Goal: Information Seeking & Learning: Find specific fact

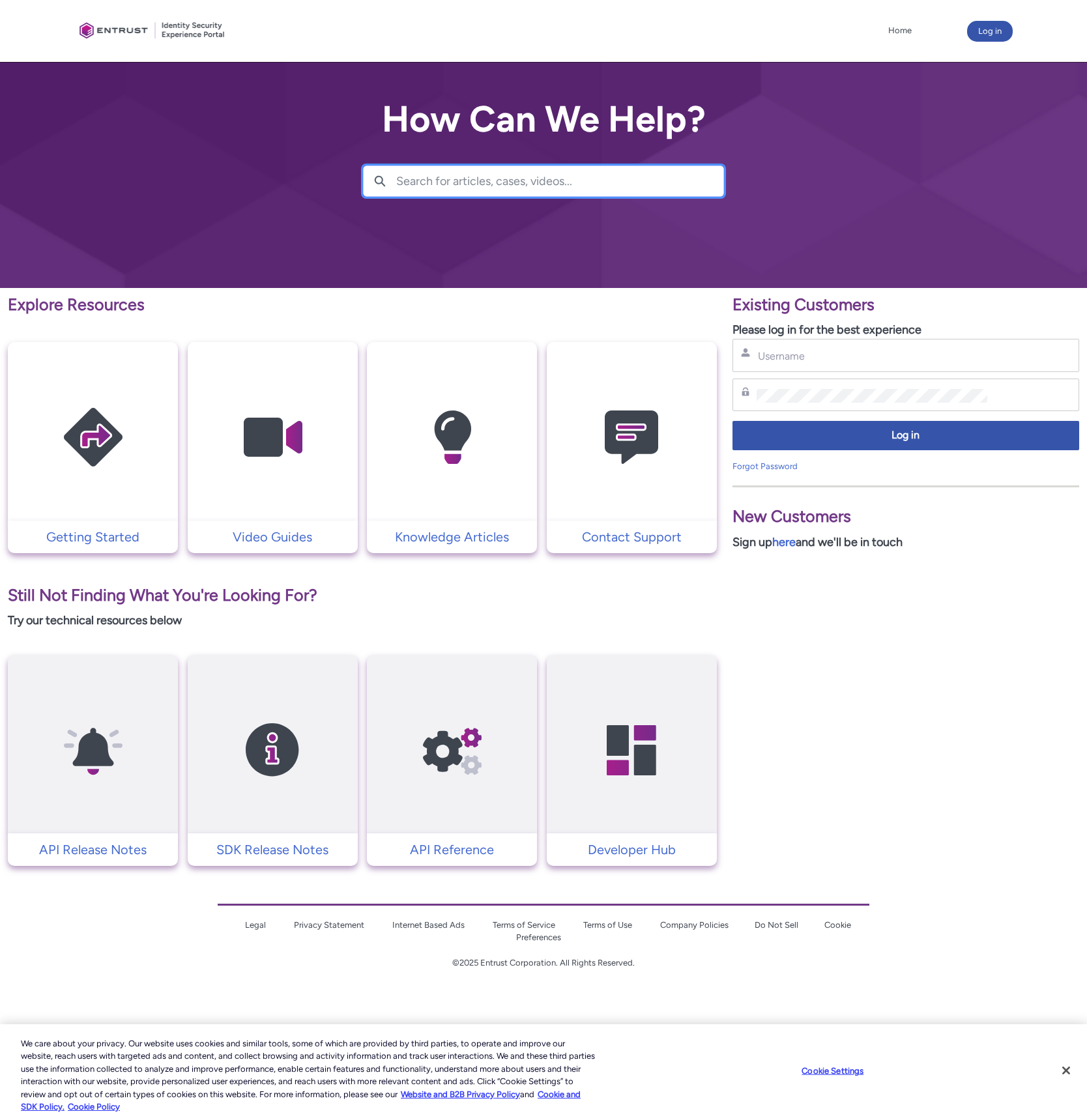
click at [546, 183] on input "Search for articles, cases, videos..." at bounding box center [560, 182] width 327 height 30
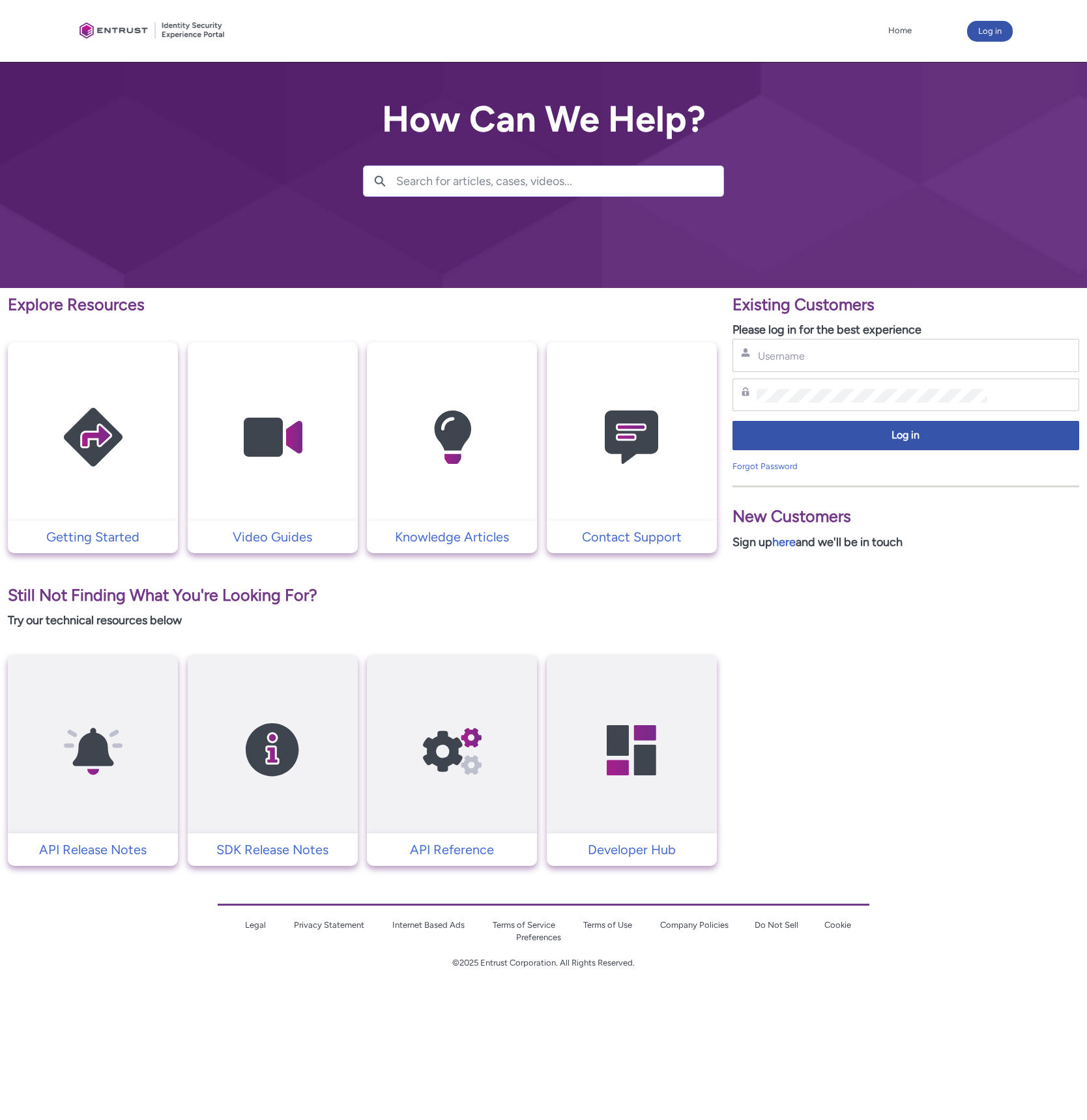
drag, startPoint x: 548, startPoint y: 183, endPoint x: 525, endPoint y: 174, distance: 24.7
click at [537, 179] on input "Search for articles, cases, videos..." at bounding box center [560, 182] width 327 height 30
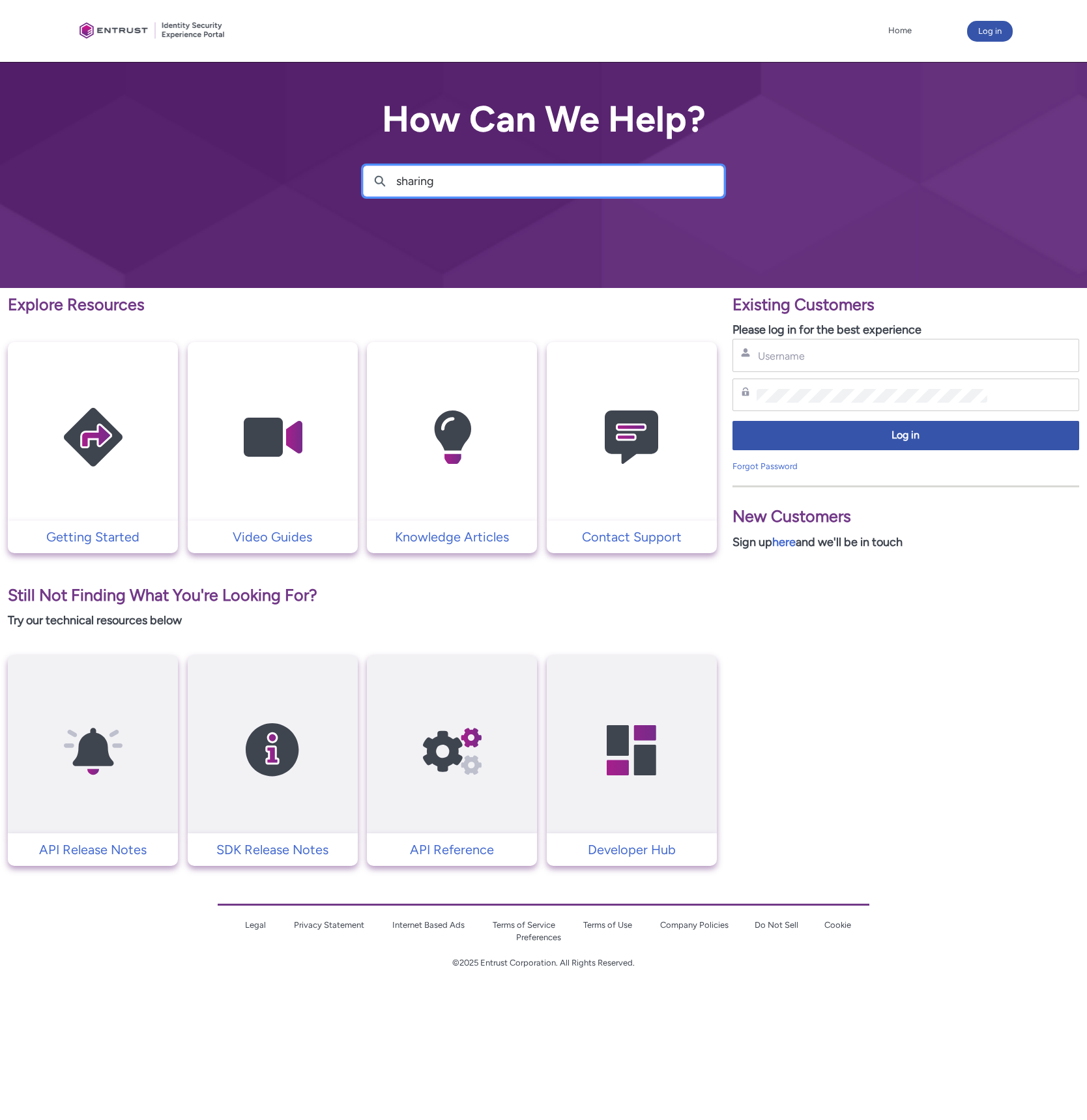
type input "sharing"
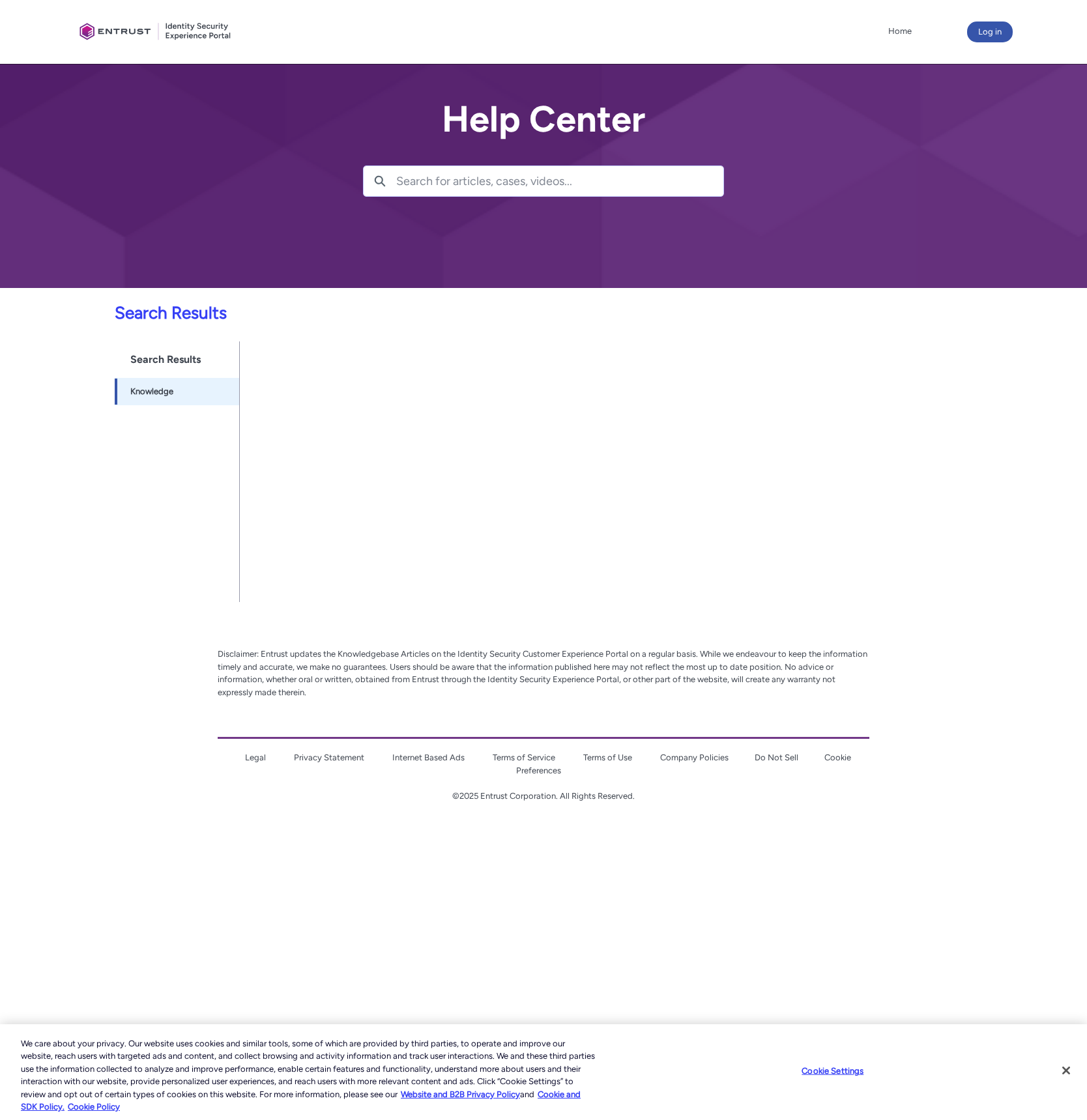
click at [642, 667] on p "Disclaimer: Entrust updates the Knowledgebase Articles on the Identity Security…" at bounding box center [543, 673] width 652 height 51
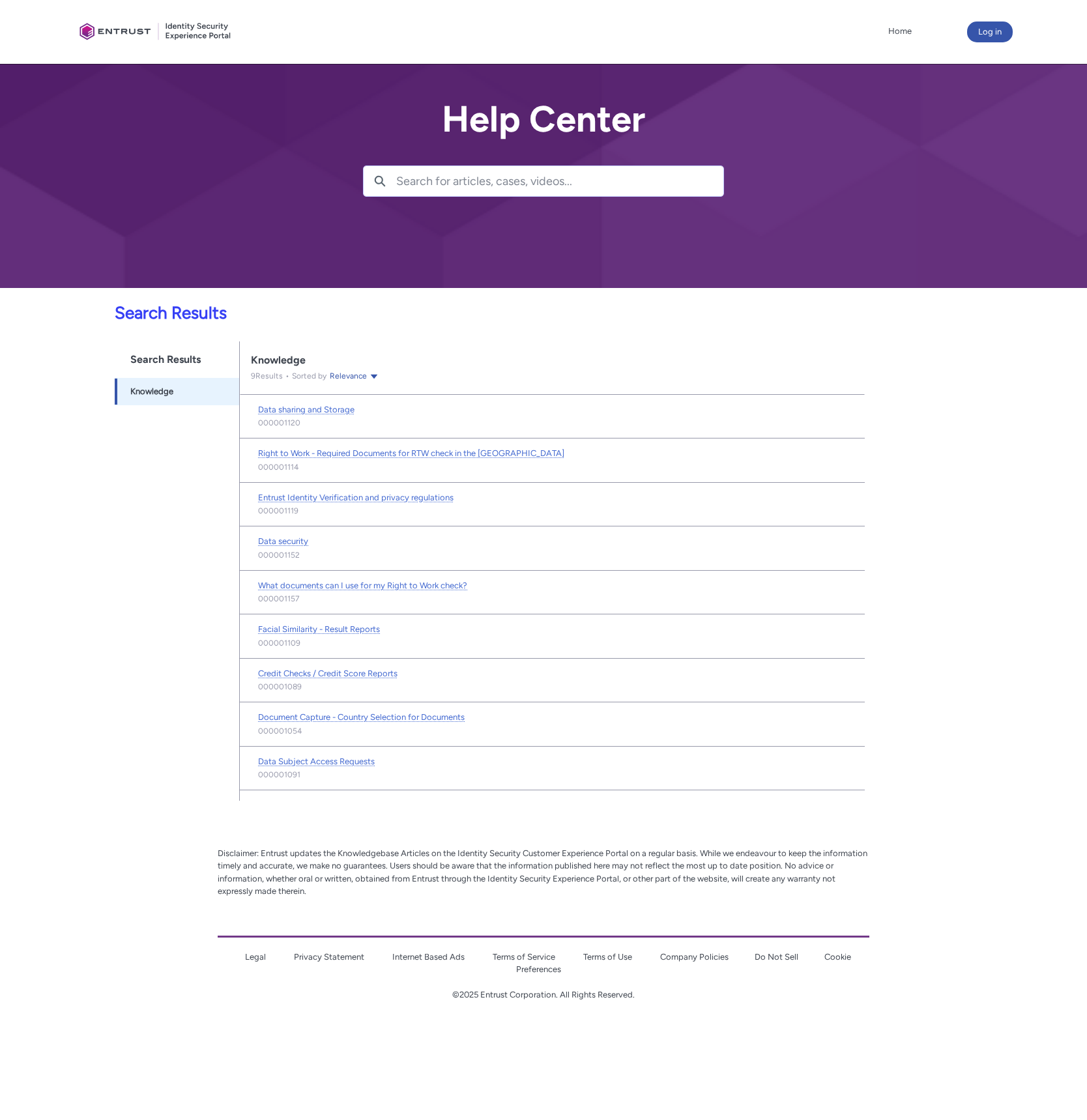
click at [632, 669] on p "Credit Checks / Credit Score Reports Open Credit Checks / Credit Score Reports …" at bounding box center [508, 674] width 501 height 15
drag, startPoint x: 970, startPoint y: 812, endPoint x: 1081, endPoint y: 763, distance: 121.3
click at [970, 812] on div "Skip to Main Content Client Portal Home More Log in Help Center Search Search "…" at bounding box center [543, 513] width 1087 height 1027
